Goal: Information Seeking & Learning: Learn about a topic

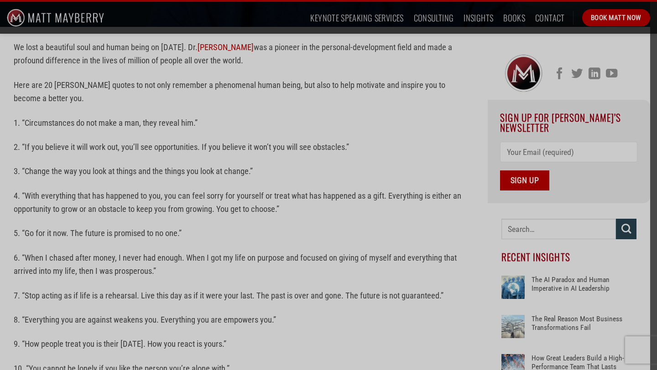
scroll to position [240, 0]
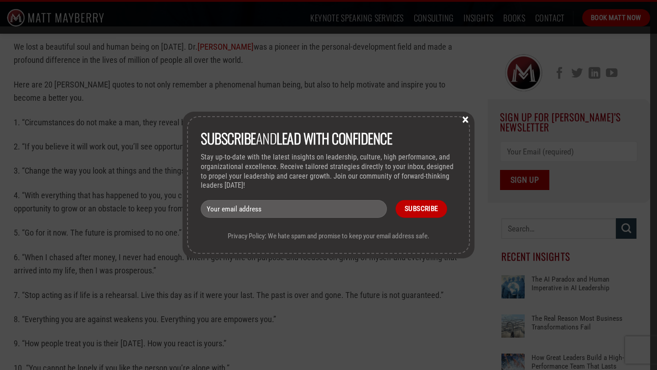
click at [464, 119] on button "×" at bounding box center [465, 119] width 14 height 8
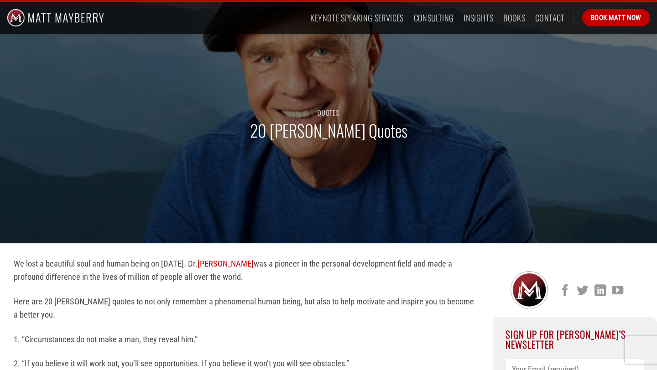
scroll to position [0, 0]
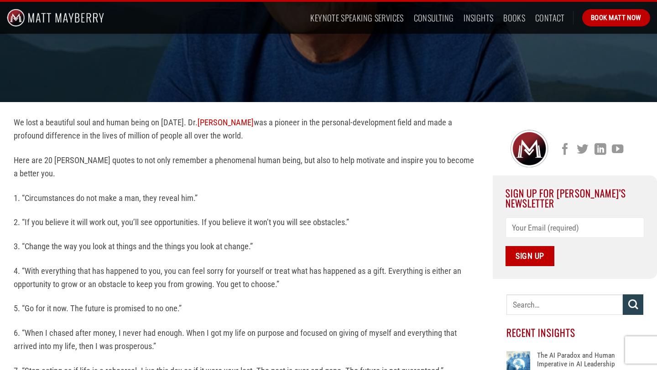
scroll to position [167, 0]
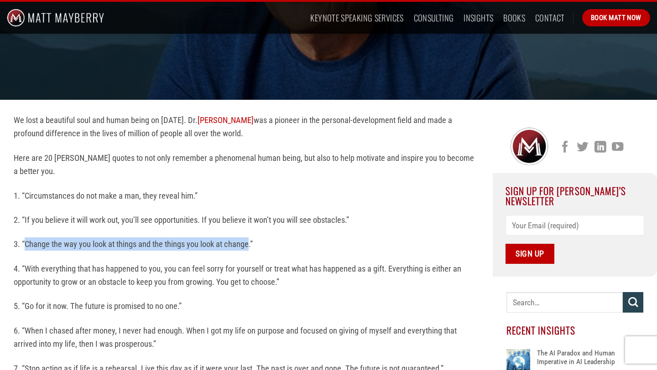
drag, startPoint x: 25, startPoint y: 244, endPoint x: 250, endPoint y: 247, distance: 224.8
click at [250, 247] on p "3. “Change the way you look at things and the things you look at change.”" at bounding box center [246, 244] width 465 height 13
copy p "Change the way you look at things and the things you look at change"
